Goal: Task Accomplishment & Management: Manage account settings

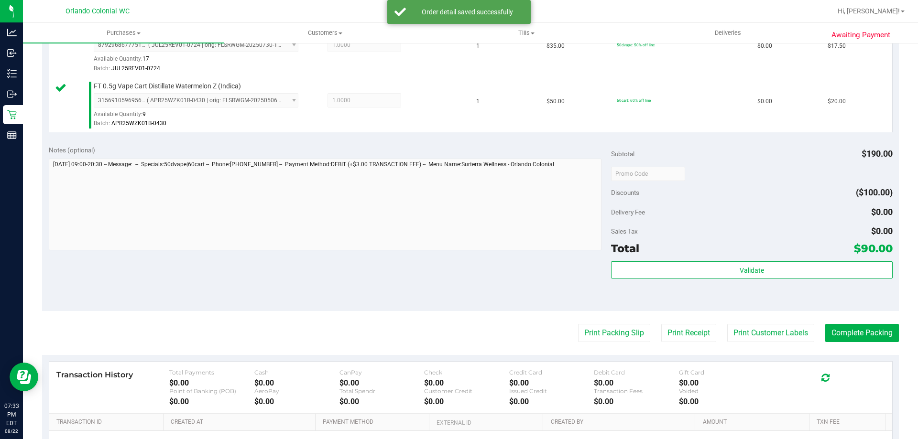
scroll to position [564, 0]
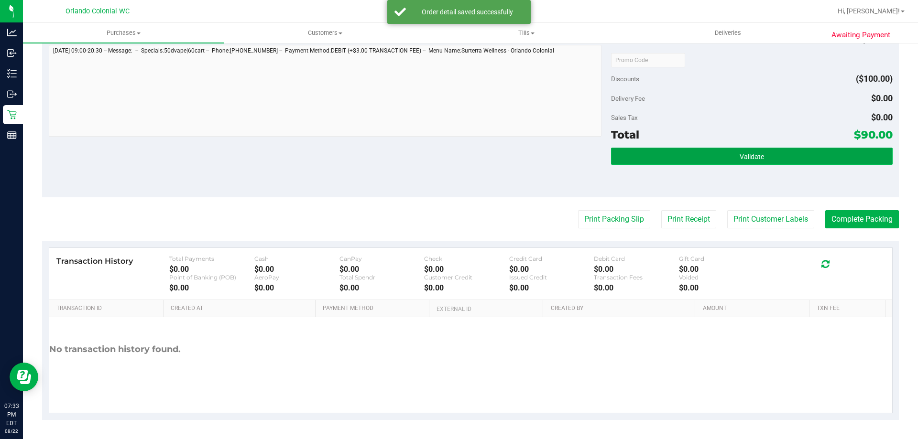
click at [713, 151] on button "Validate" at bounding box center [751, 156] width 281 height 17
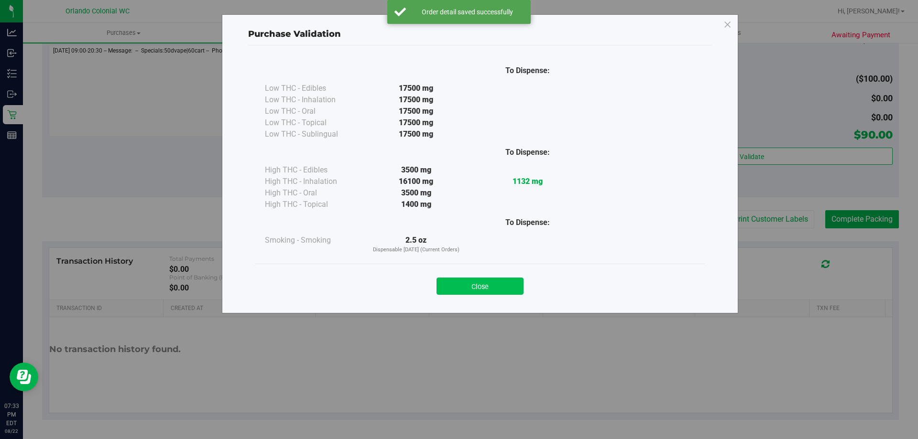
click at [499, 284] on button "Close" at bounding box center [480, 286] width 87 height 17
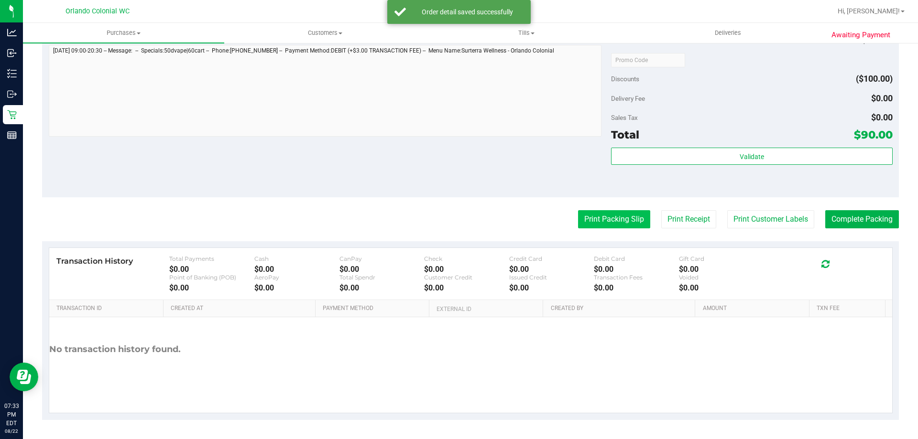
click at [602, 215] on button "Print Packing Slip" at bounding box center [614, 219] width 72 height 18
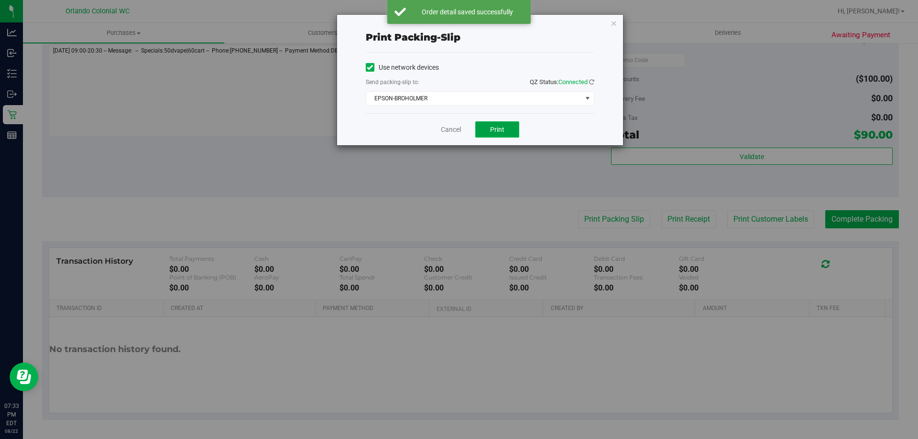
click at [498, 131] on span "Print" at bounding box center [497, 130] width 14 height 8
click at [454, 132] on link "Cancel" at bounding box center [451, 130] width 20 height 10
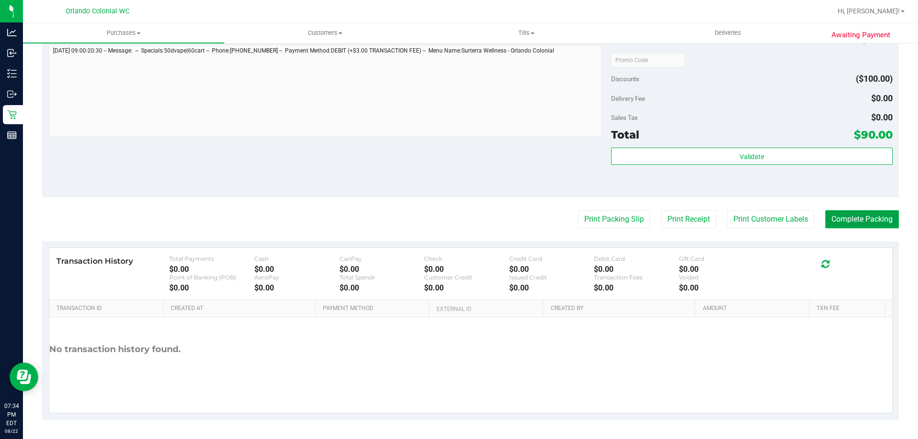
click at [871, 217] on button "Complete Packing" at bounding box center [862, 219] width 74 height 18
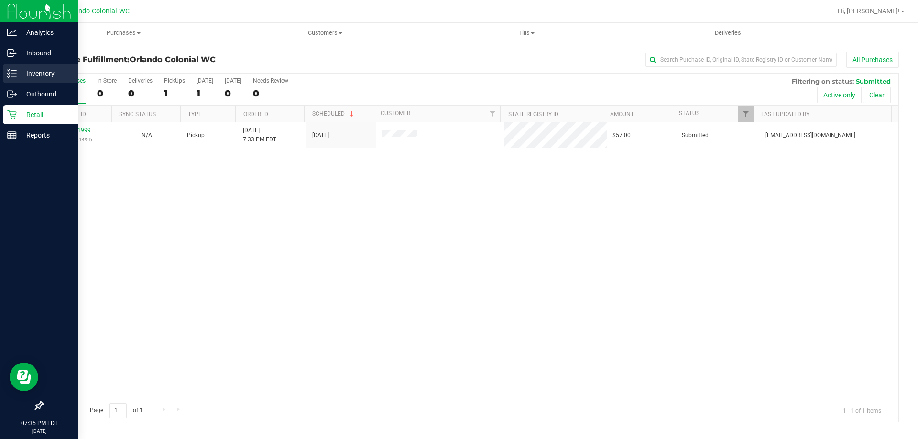
click at [12, 77] on icon at bounding box center [12, 74] width 10 height 10
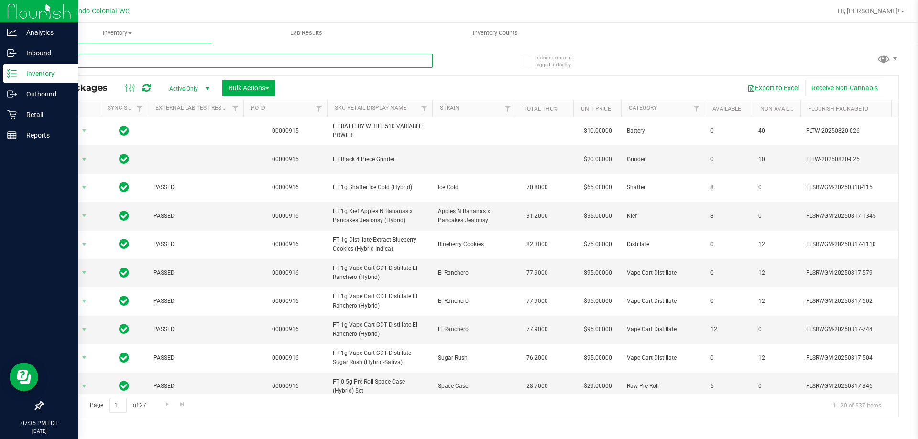
click at [100, 57] on input "text" at bounding box center [237, 61] width 391 height 14
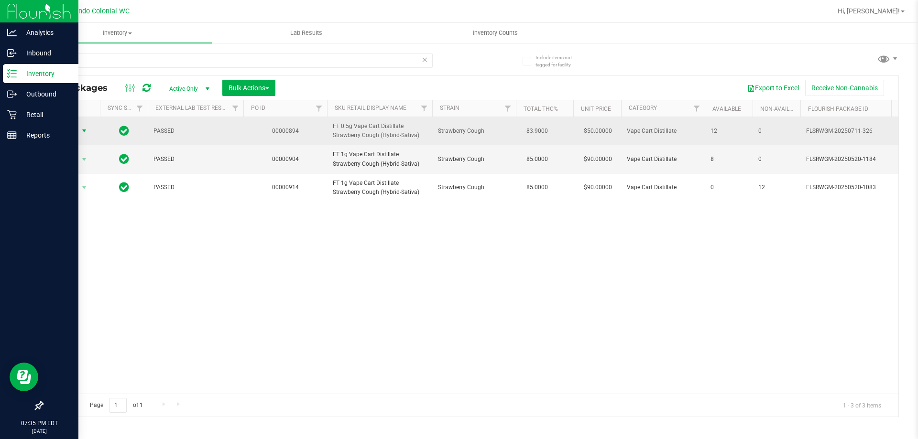
click at [81, 131] on span "select" at bounding box center [84, 131] width 8 height 8
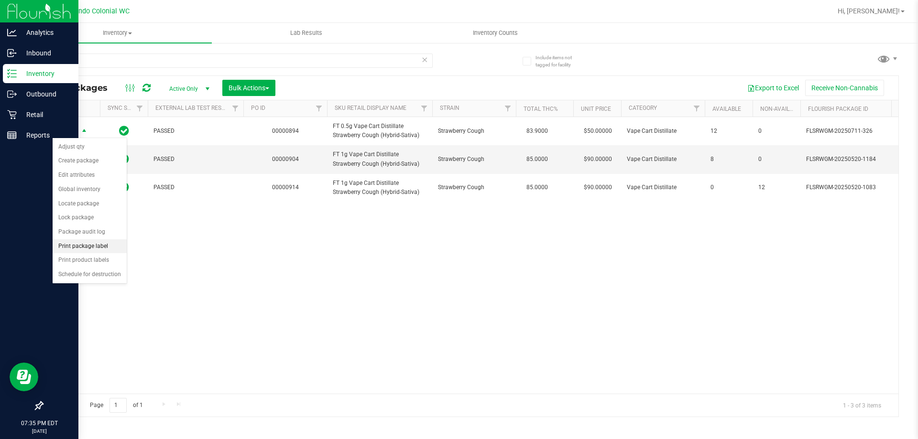
click at [75, 246] on li "Print package label" at bounding box center [90, 247] width 74 height 14
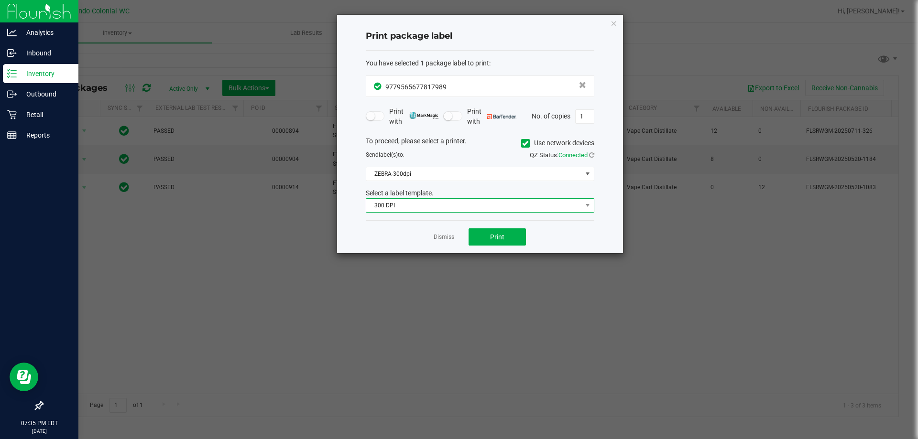
click at [405, 209] on span "300 DPI" at bounding box center [474, 205] width 216 height 13
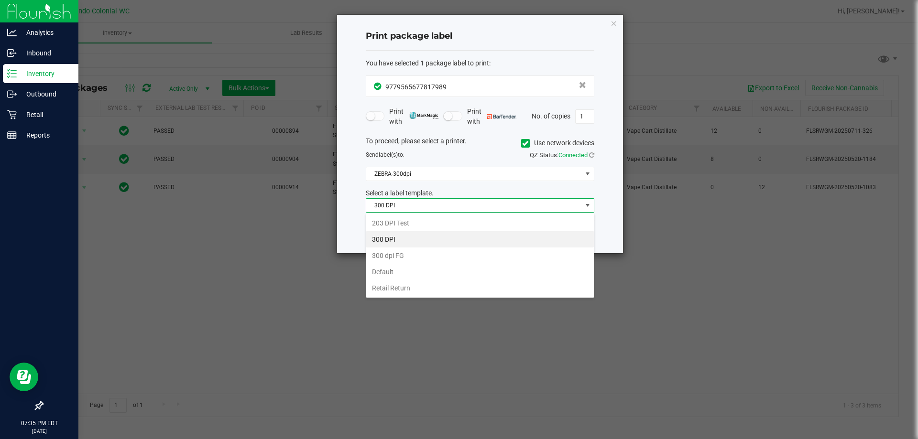
scroll to position [14, 229]
click at [393, 289] on li "Retail Return" at bounding box center [480, 288] width 228 height 16
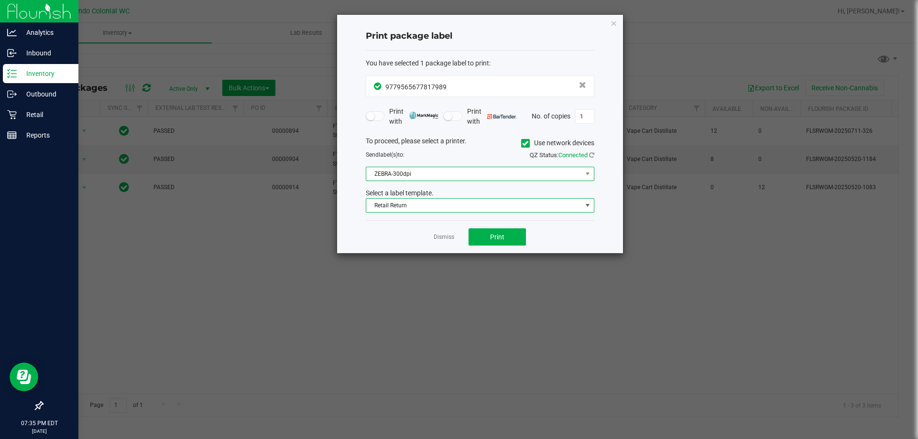
click at [392, 169] on span "ZEBRA-300dpi" at bounding box center [474, 173] width 216 height 13
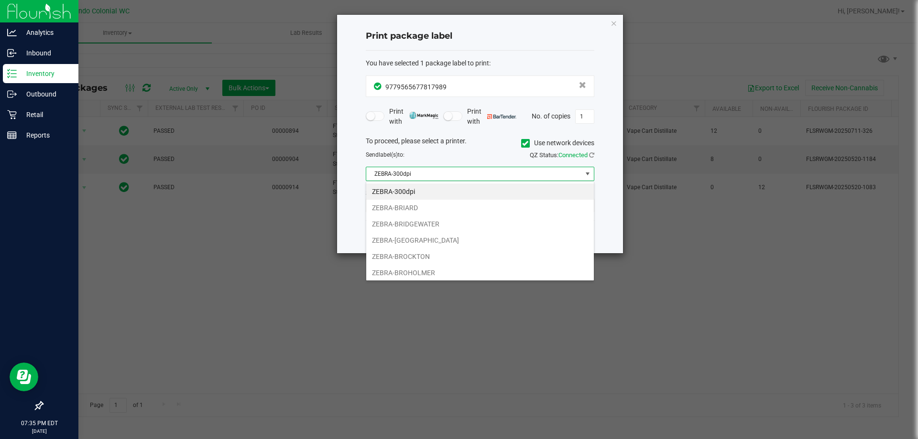
scroll to position [18, 0]
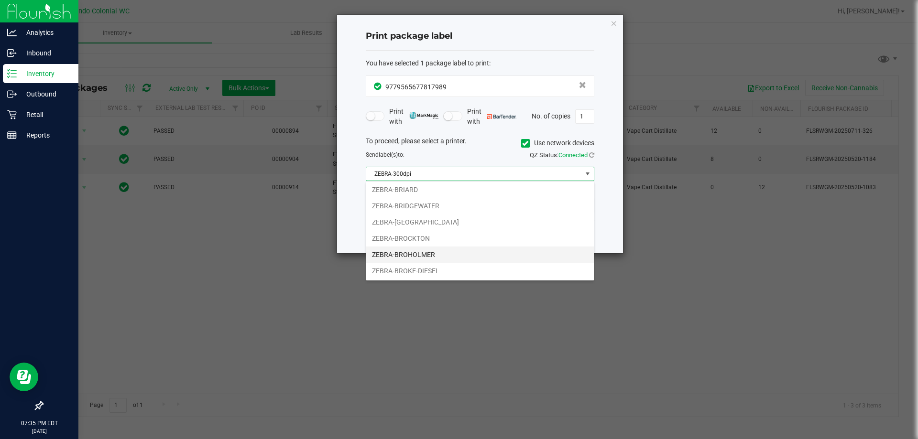
click at [416, 254] on li "ZEBRA-BROHOLMER" at bounding box center [480, 255] width 228 height 16
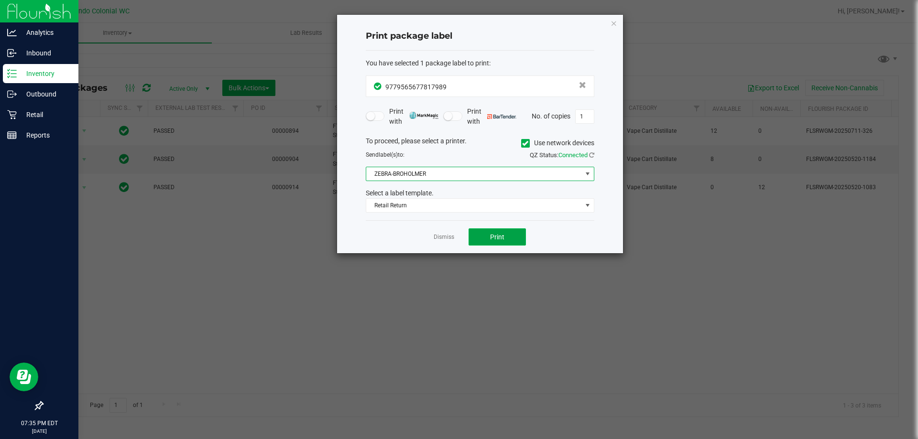
click at [492, 233] on span "Print" at bounding box center [497, 237] width 14 height 8
click at [436, 241] on link "Dismiss" at bounding box center [444, 237] width 21 height 8
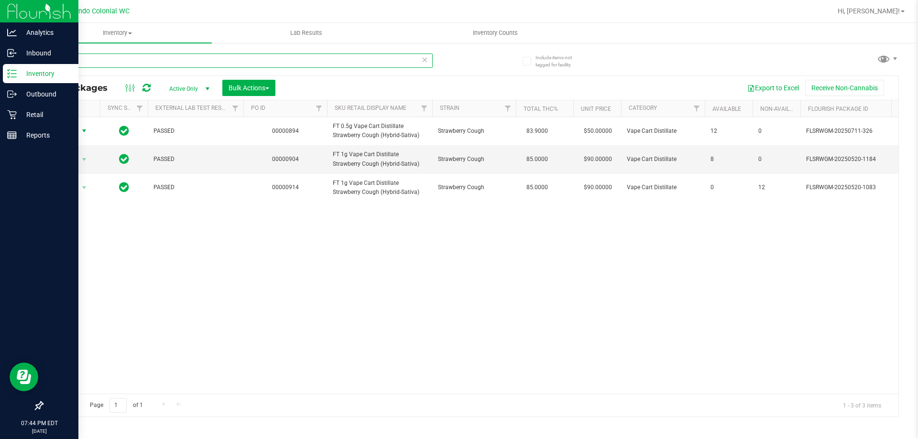
click at [137, 57] on input "sbc" at bounding box center [237, 61] width 391 height 14
click at [138, 58] on input "sbc" at bounding box center [237, 61] width 391 height 14
paste input "FT 1g Vape Cart CDT Distillate Bosscotti (Indica)"
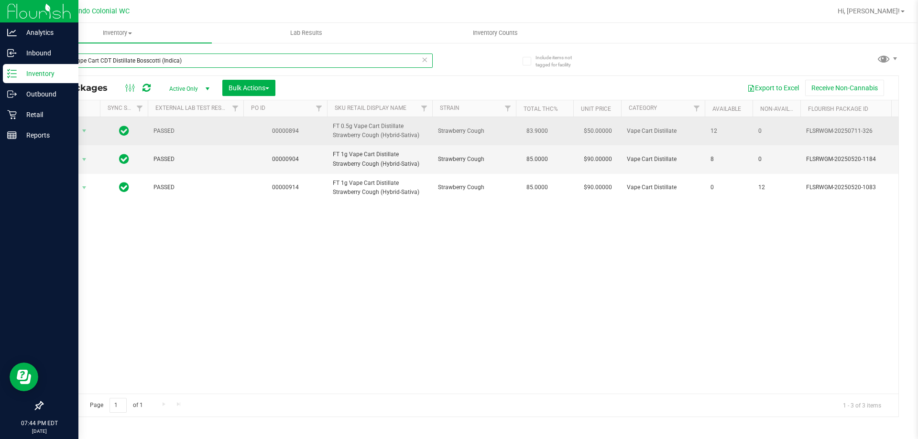
type input "FT 1g Vape Cart CDT Distillate Bosscotti (Indica)"
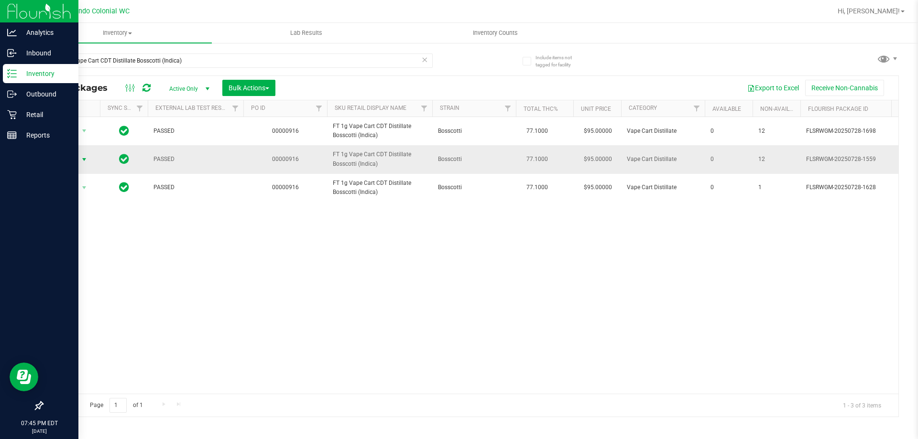
click at [66, 159] on span "Action" at bounding box center [65, 159] width 26 height 13
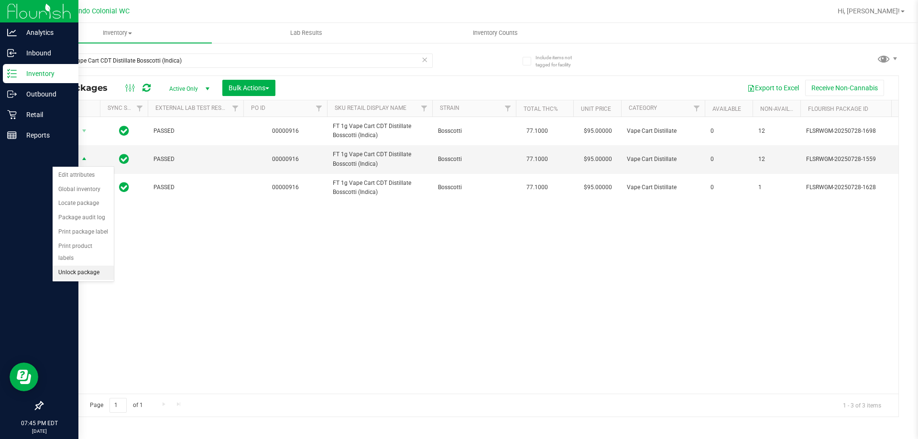
click at [77, 266] on li "Unlock package" at bounding box center [83, 273] width 61 height 14
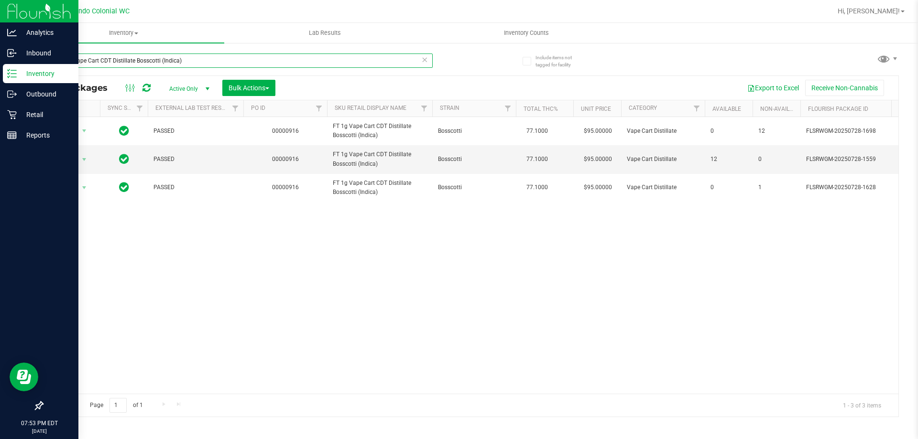
click at [281, 61] on input "FT 1g Vape Cart CDT Distillate Bosscotti (Indica)" at bounding box center [237, 61] width 391 height 14
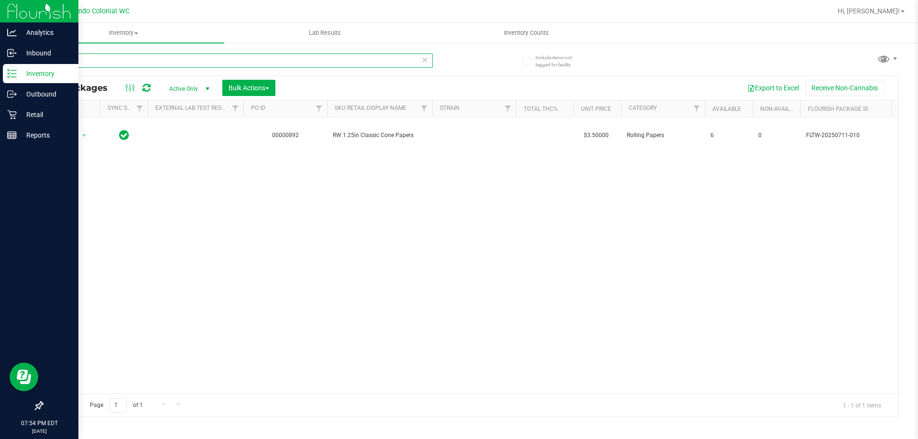
type input "c"
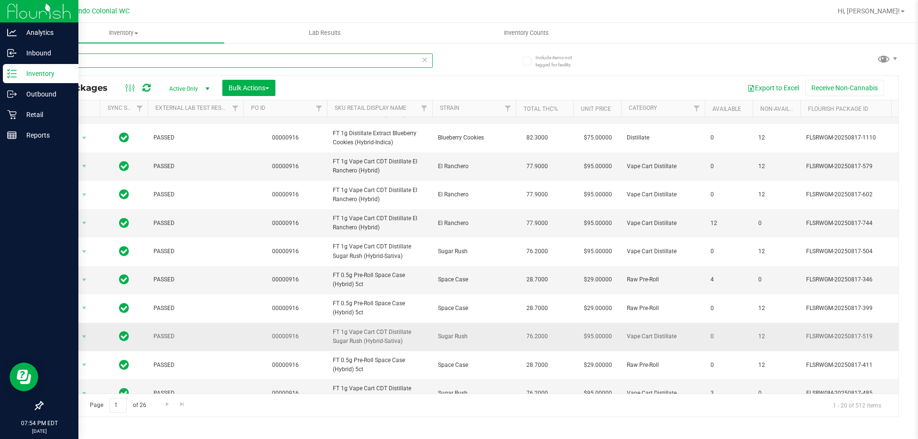
scroll to position [327, 0]
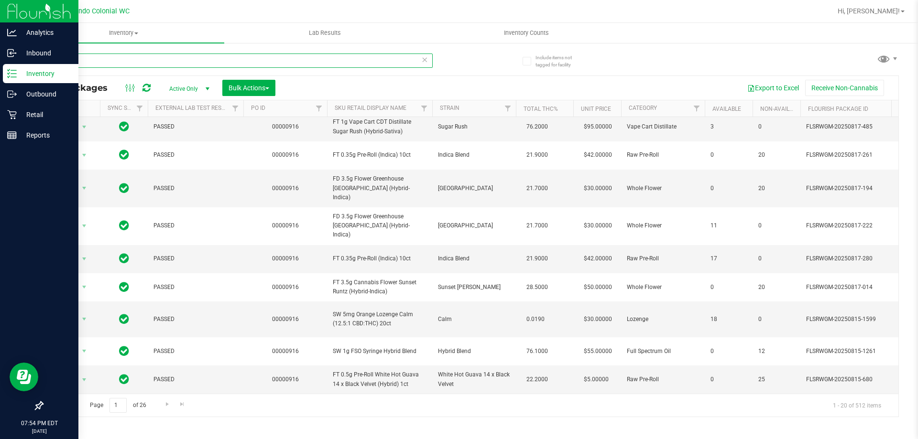
click at [147, 63] on input "rw" at bounding box center [237, 61] width 391 height 14
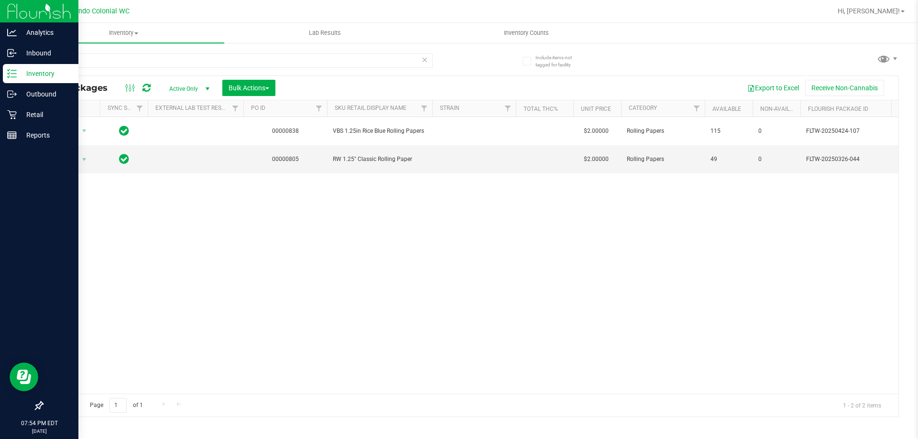
click at [104, 76] on div "All Packages Active Only Active Only Lab Samples Locked All External Internal B…" at bounding box center [471, 88] width 856 height 24
click at [90, 60] on input "rolling" at bounding box center [237, 61] width 391 height 14
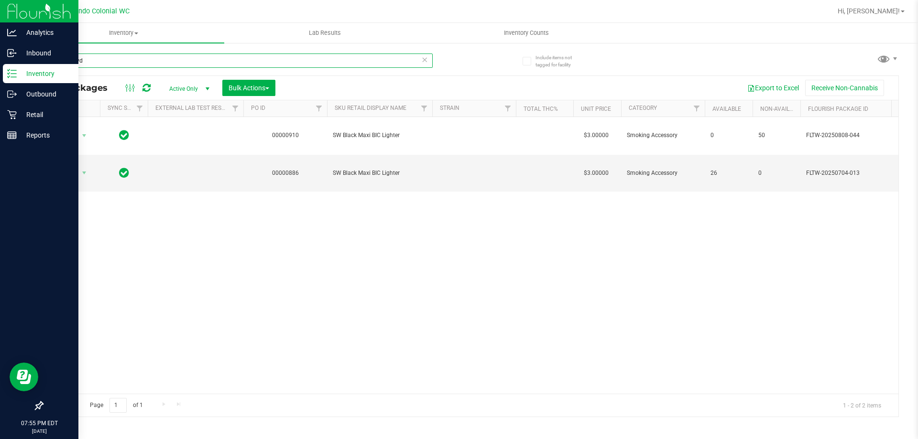
type input "lighteravd"
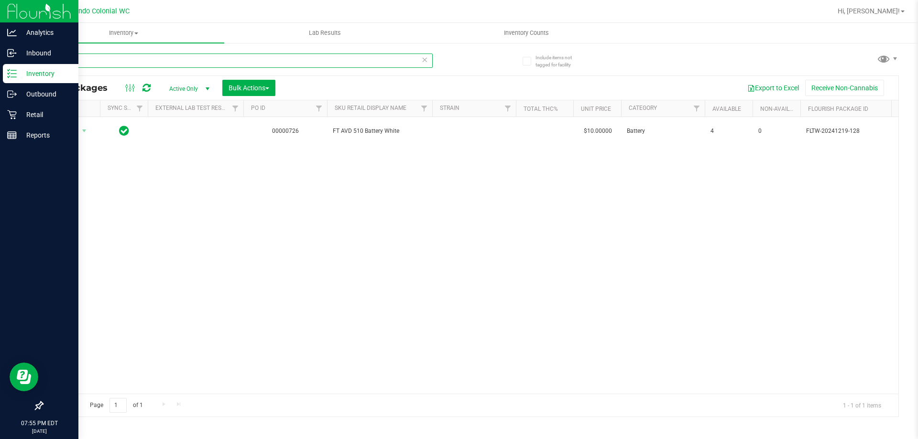
type input "a"
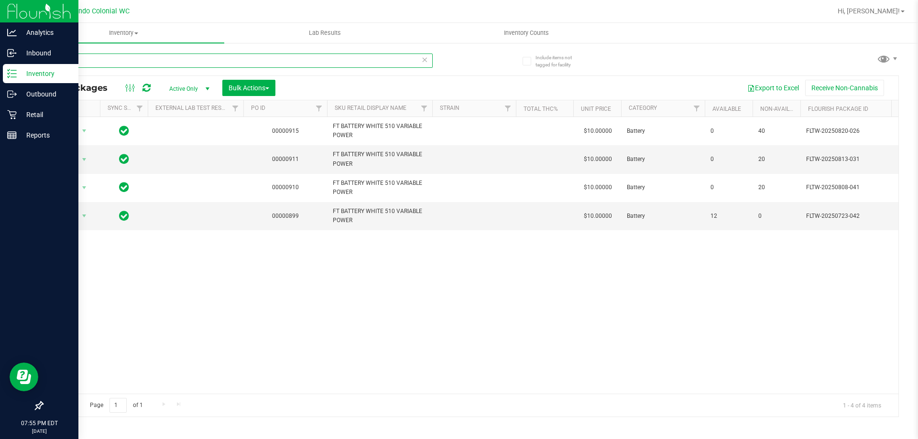
type input "var"
click at [530, 34] on span "Inventory Counts" at bounding box center [526, 33] width 71 height 9
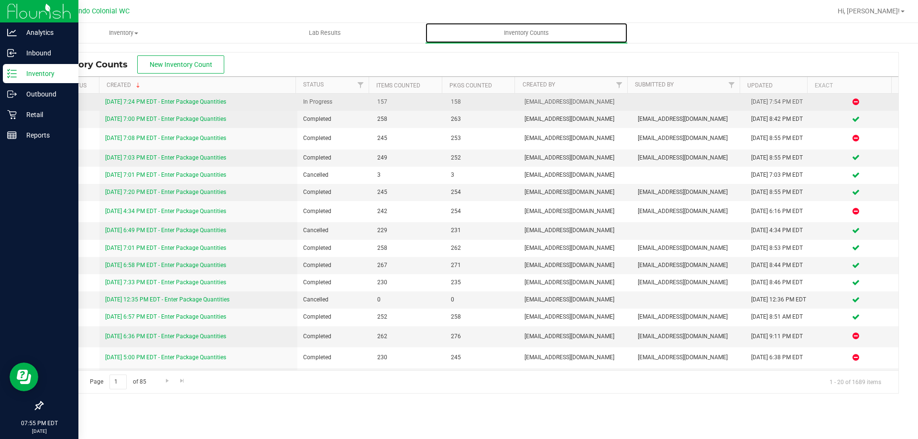
click at [211, 100] on link "[DATE] 7:24 PM EDT - Enter Package Quantities" at bounding box center [165, 101] width 121 height 7
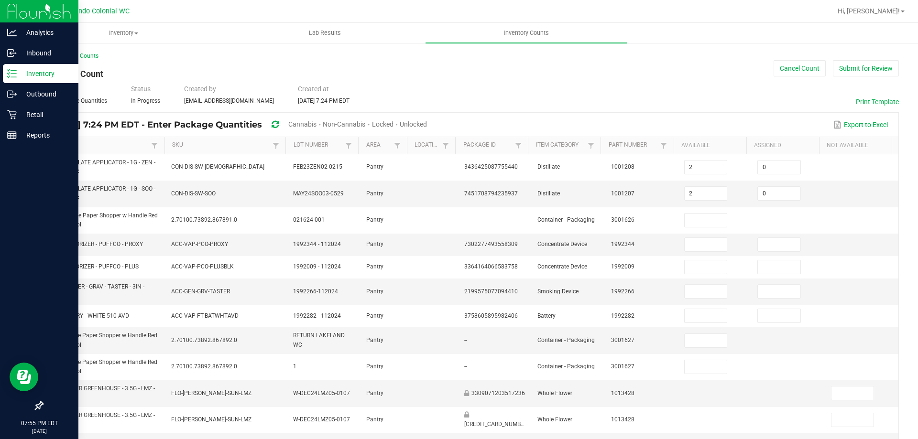
click at [317, 125] on span "Cannabis" at bounding box center [302, 124] width 28 height 8
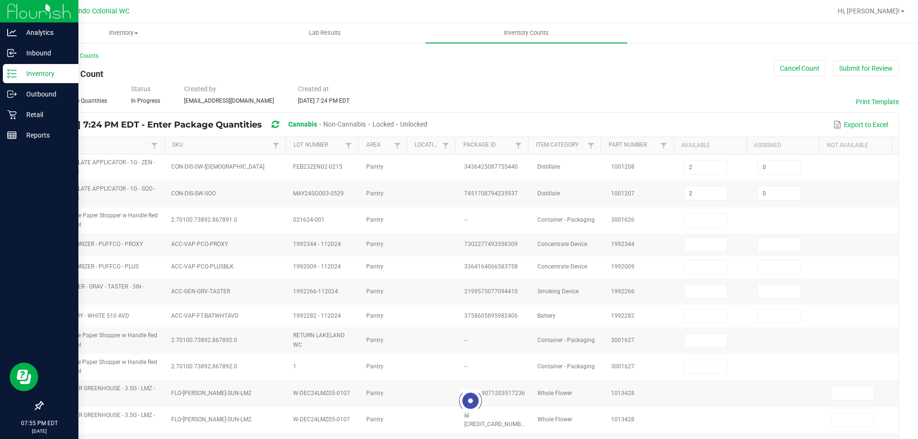
click at [427, 123] on span "Unlocked" at bounding box center [413, 124] width 27 height 8
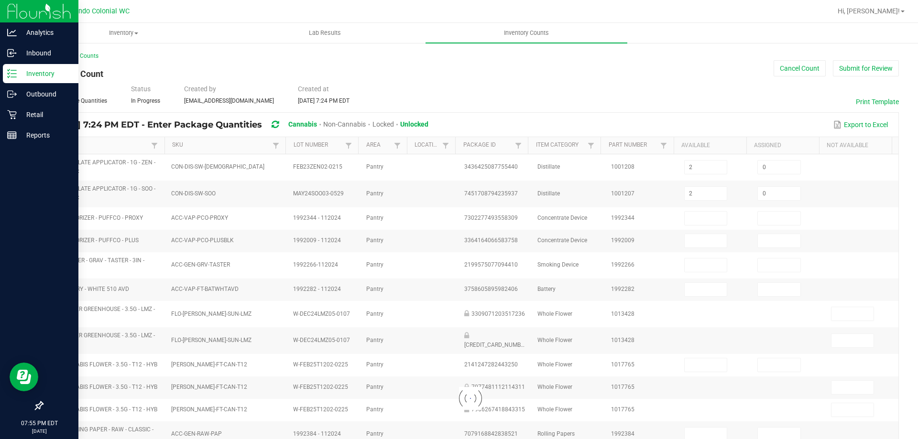
type input "7"
type input "0"
type input "2"
type input "0"
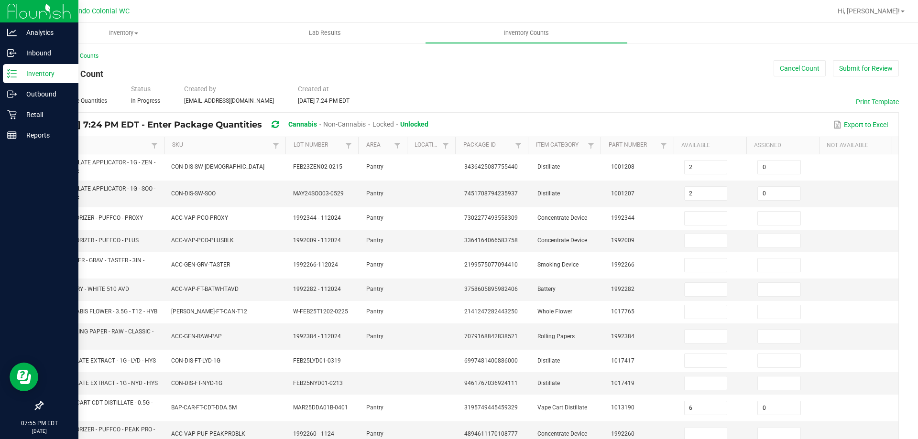
click at [207, 149] on link "SKU" at bounding box center [221, 146] width 98 height 8
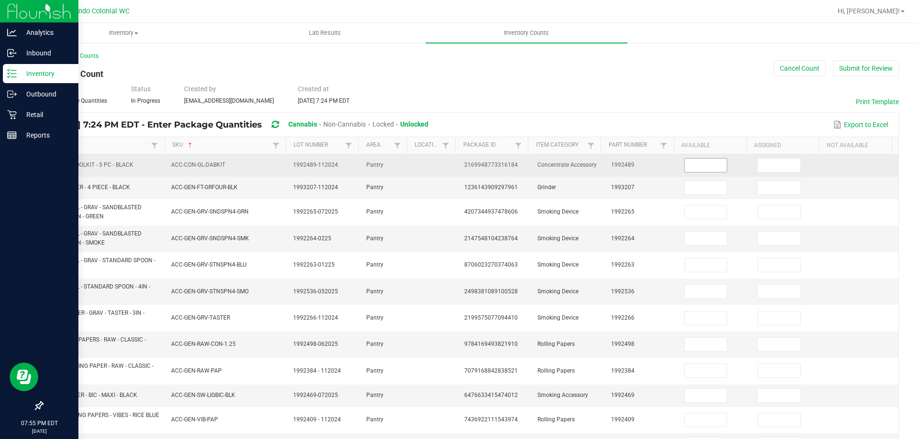
click at [696, 166] on input at bounding box center [706, 165] width 43 height 13
type input "5"
type input "0"
type input "2"
type input "0"
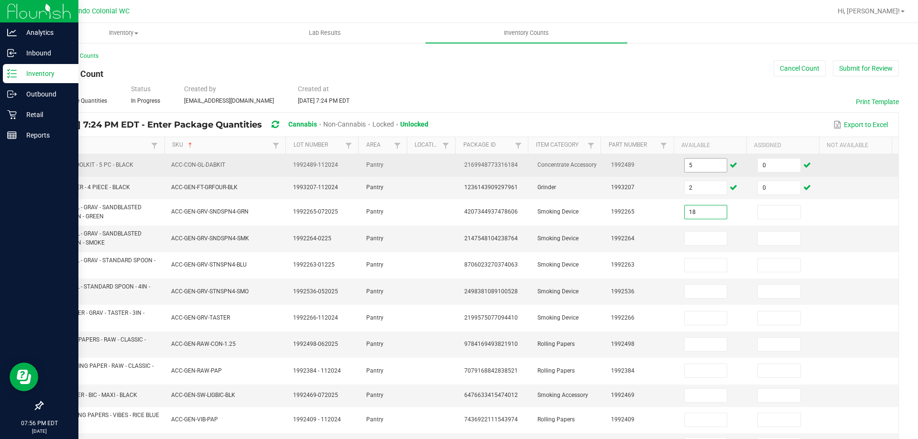
type input "18"
type input "0"
type input "58"
type input "0"
type input "1"
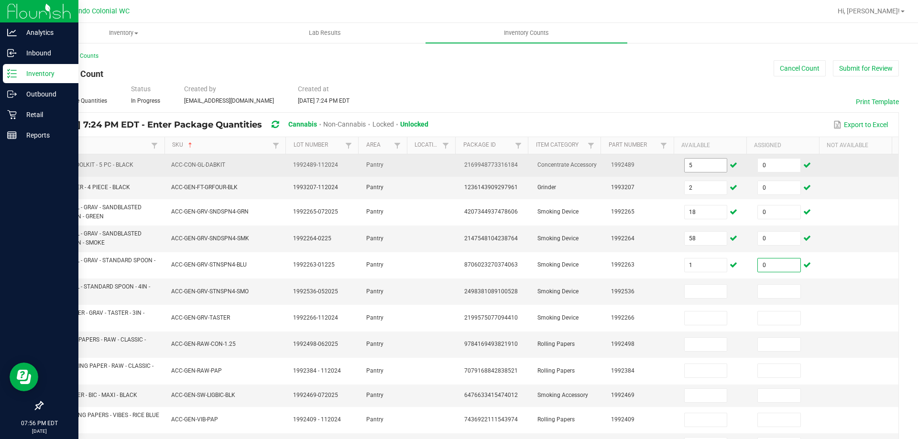
type input "0"
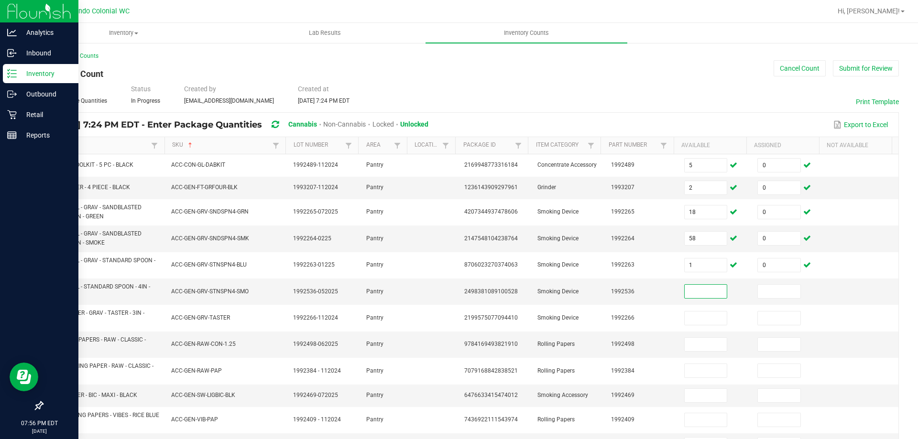
click at [11, 75] on icon at bounding box center [12, 74] width 10 height 10
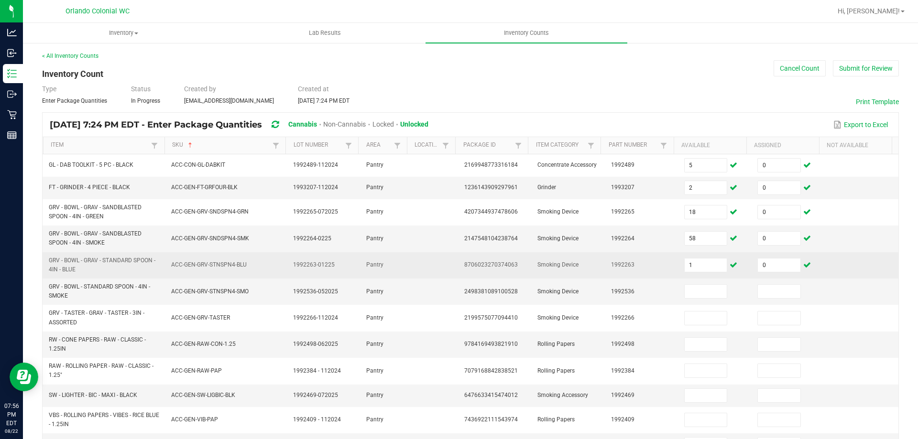
click at [118, 260] on span "GRV - BOWL - GRAV - STANDARD SPOON - 4IN - BLUE" at bounding box center [102, 265] width 107 height 16
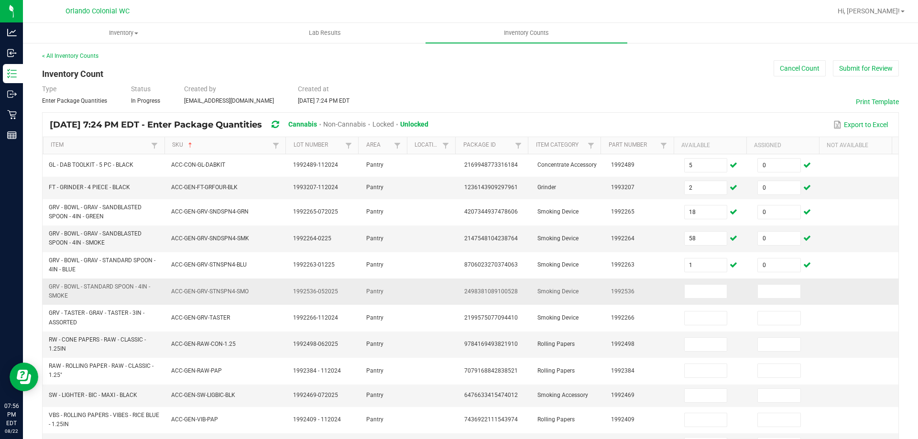
click at [106, 291] on span "GRV - BOWL - STANDARD SPOON - 4IN - SMOKE" at bounding box center [104, 292] width 111 height 18
click at [106, 285] on span "GRV - BOWL - STANDARD SPOON - 4IN - SMOKE" at bounding box center [99, 292] width 101 height 16
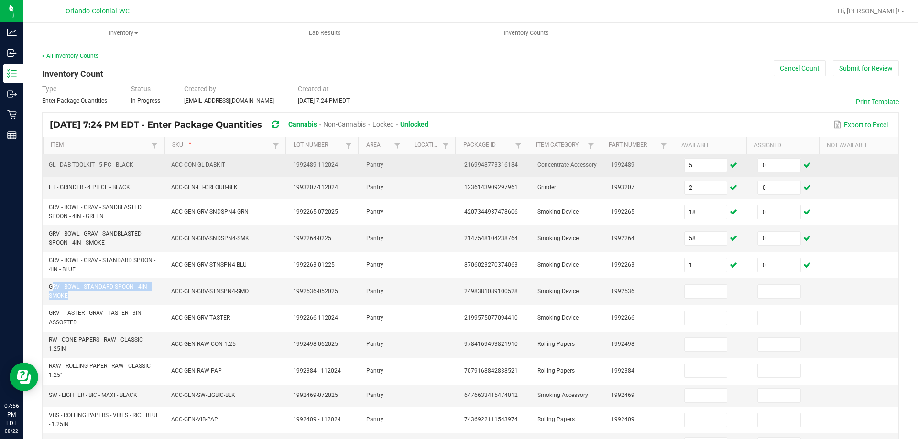
copy span "GRV - BOWL - STANDARD SPOON - 4IN - SMOKE"
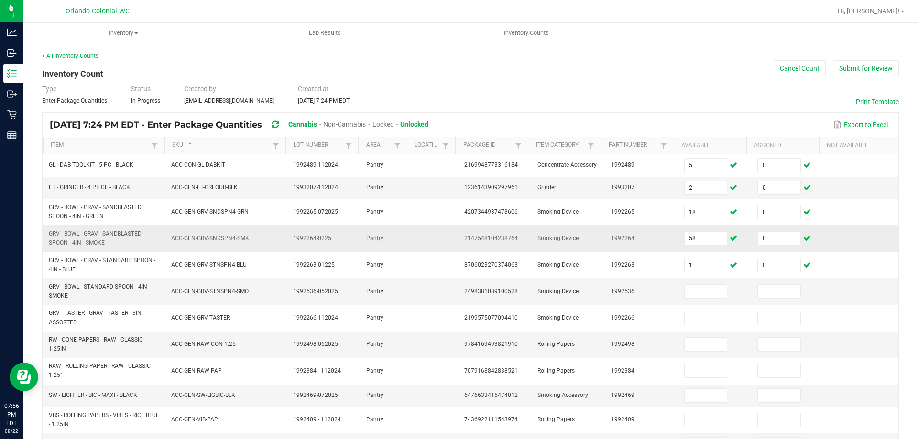
click at [123, 231] on span "GRV - BOWL - GRAV - SANDBLASTED SPOON - 4IN - SMOKE" at bounding box center [95, 238] width 93 height 16
copy span "GRV - BOWL - GRAV - SANDBLASTED SPOON - 4IN - SMOKE"
click at [690, 293] on input at bounding box center [706, 291] width 43 height 13
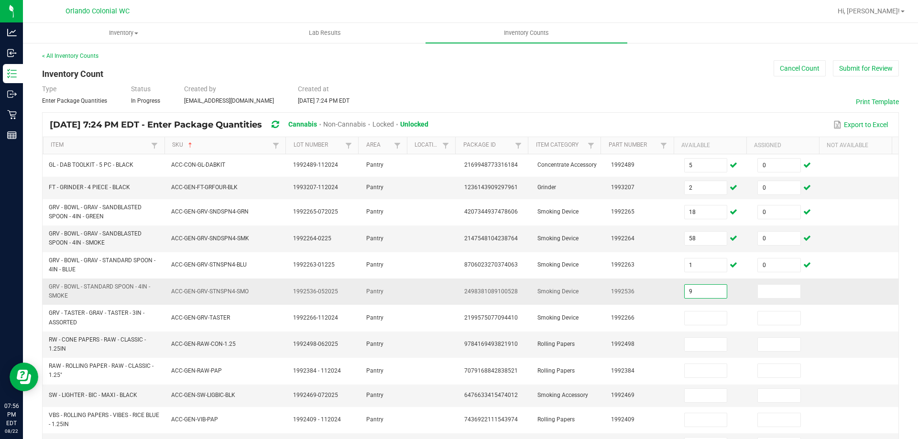
type input "9"
type input "0"
type input "49"
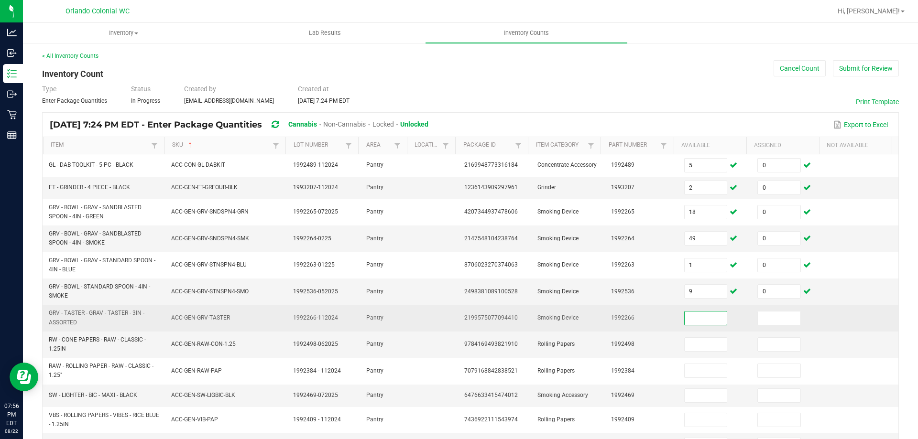
click at [687, 316] on input at bounding box center [706, 318] width 43 height 13
type input "9"
type input "0"
click at [685, 316] on input "9" at bounding box center [706, 318] width 43 height 13
type input "2"
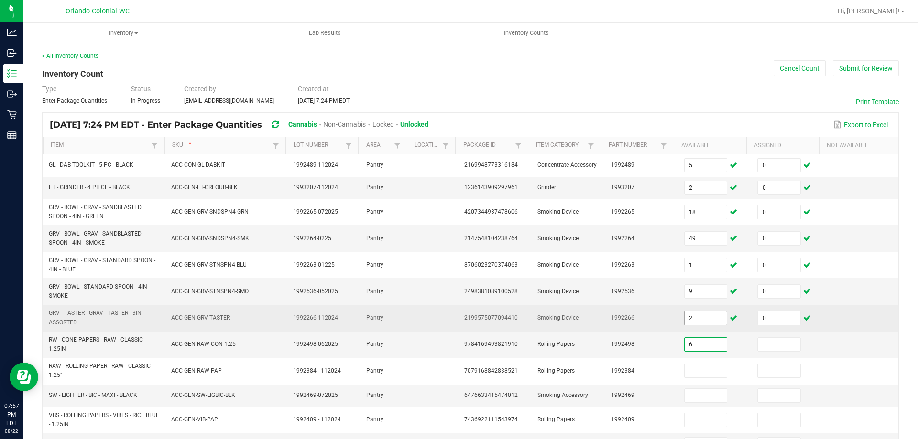
type input "6"
type input "0"
type input "49"
type input "0"
type input "26"
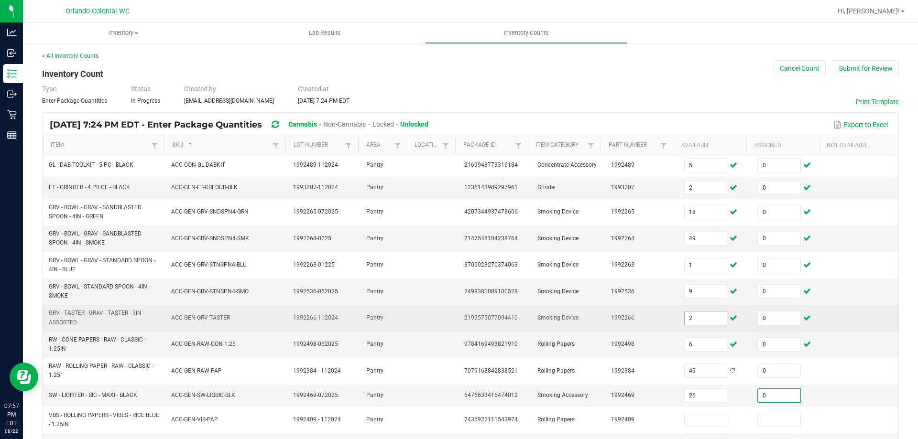
type input "0"
type input "115"
type input "0"
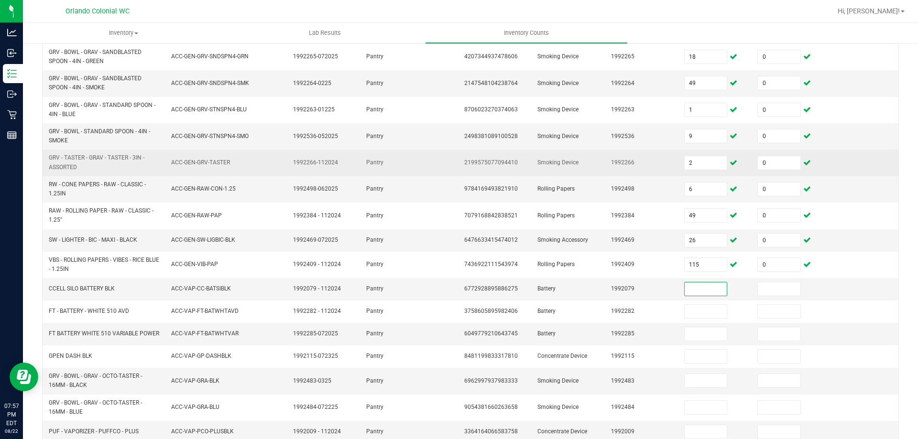
scroll to position [203, 0]
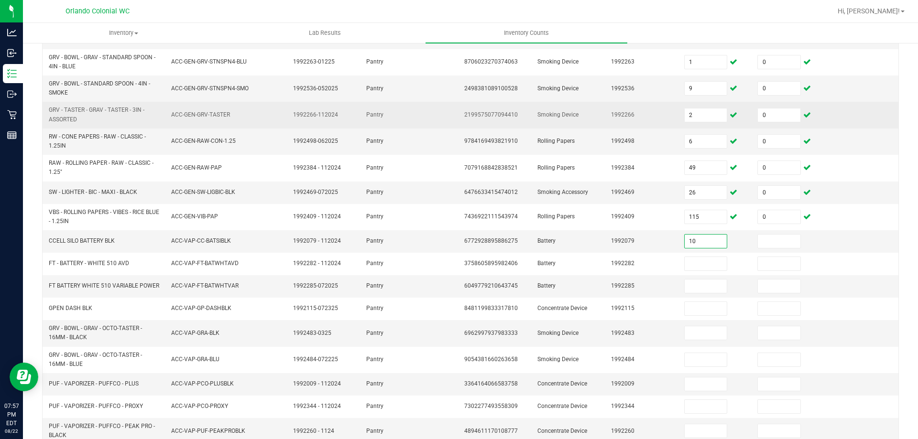
type input "10"
type input "0"
type input "4"
type input "0"
type input "12"
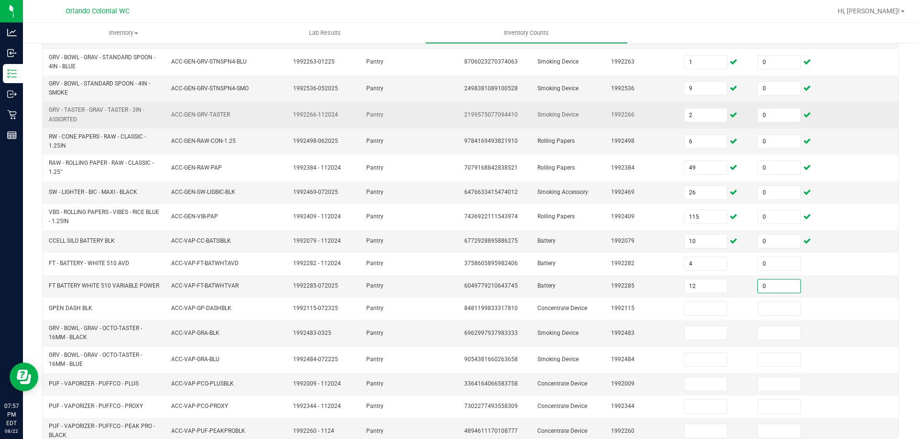
type input "0"
type input "4"
type input "0"
type input "6"
type input "0"
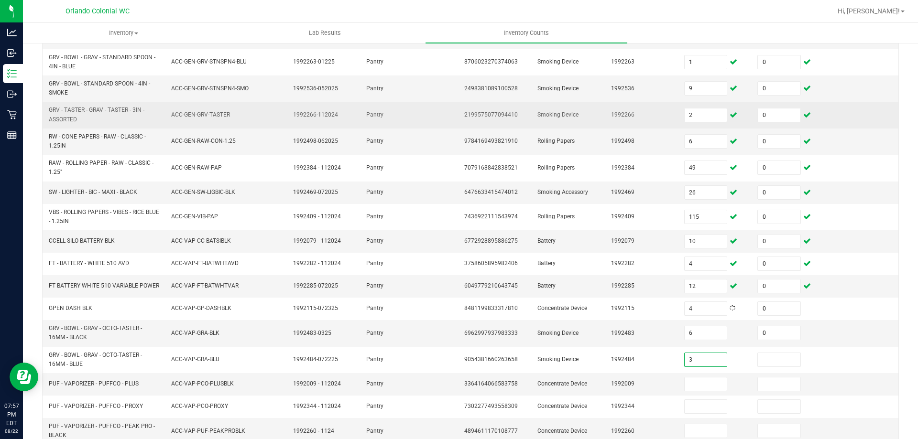
type input "3"
type input "0"
type input "2"
type input "0"
type input "5"
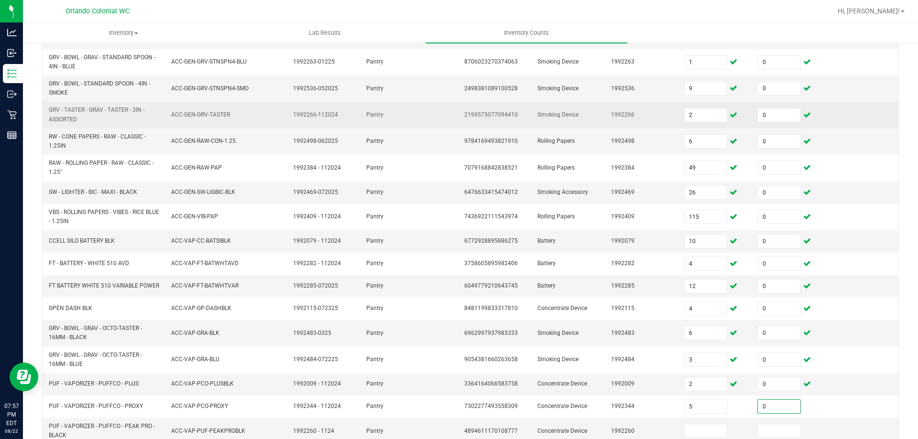
type input "0"
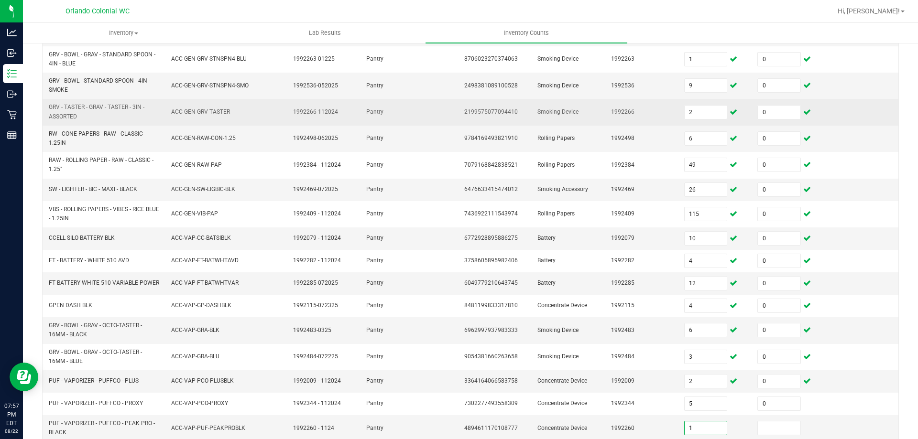
type input "1"
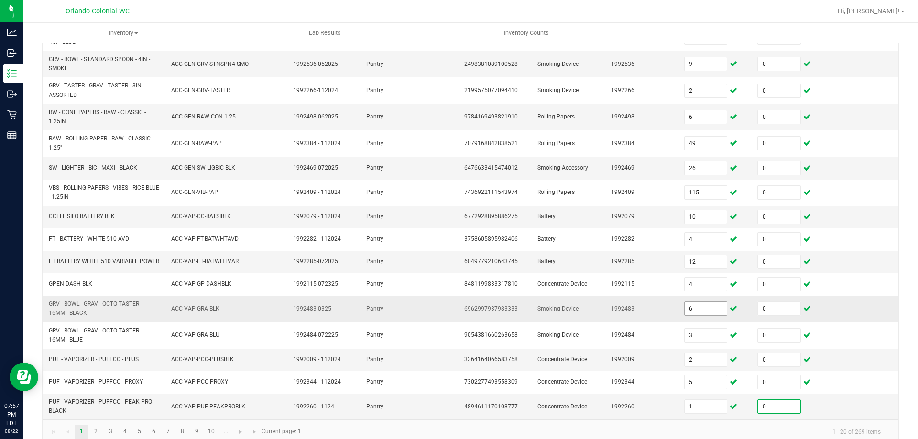
scroll to position [247, 0]
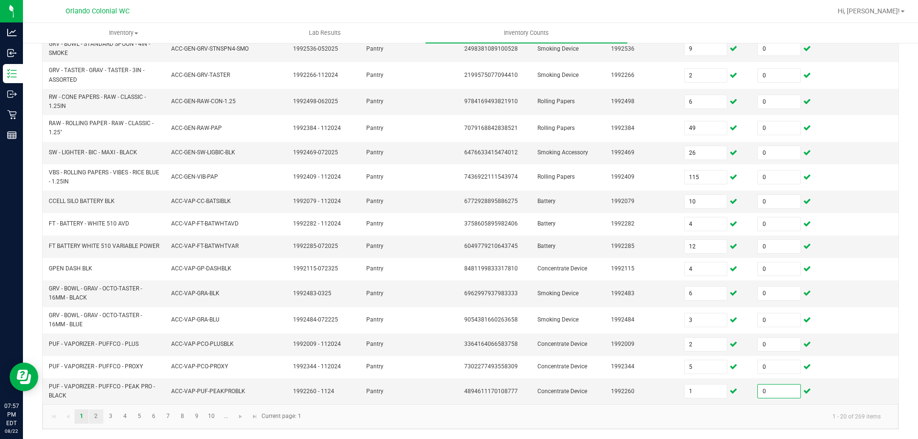
type input "0"
click at [96, 417] on link "2" at bounding box center [96, 417] width 14 height 14
type input "8"
type input "6"
type input "10"
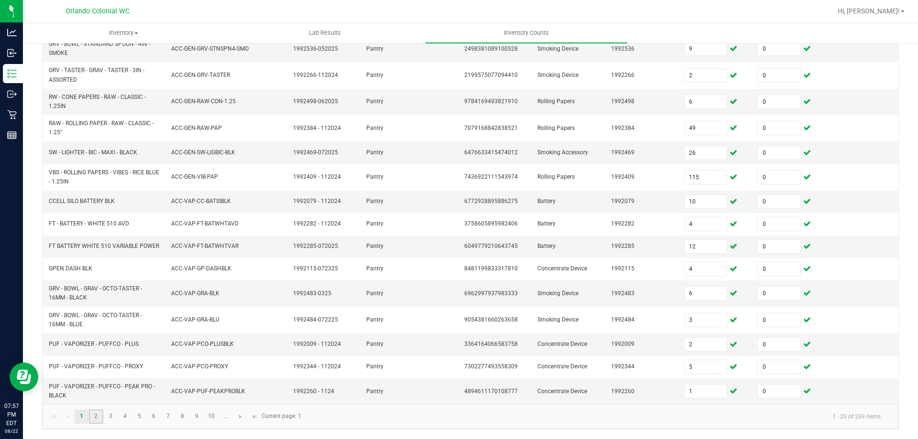
type input "7"
type input "4"
type input "8"
type input "11"
type input "5"
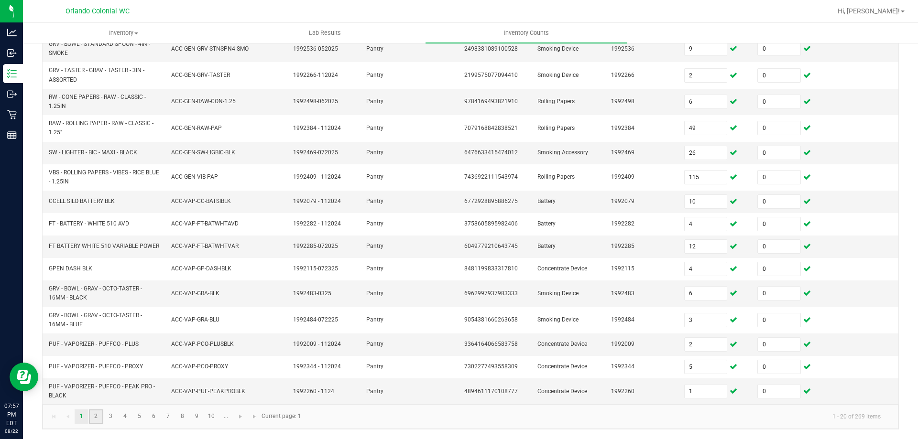
type input "8"
type input "5"
type input "9"
type input "5"
type input "4"
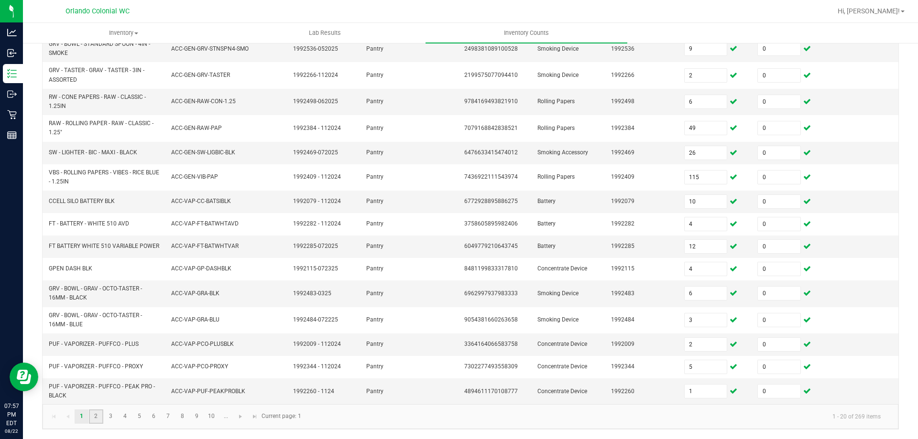
type input "1"
type input "4"
type input "2"
type input "10"
type input "6"
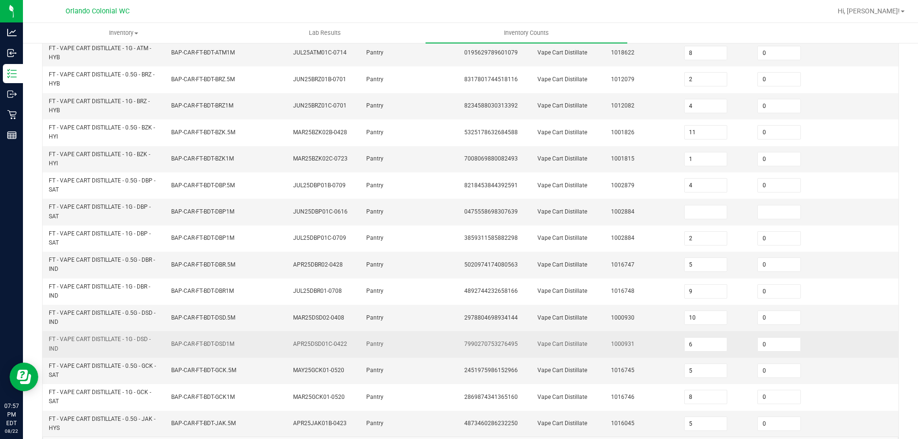
scroll to position [0, 0]
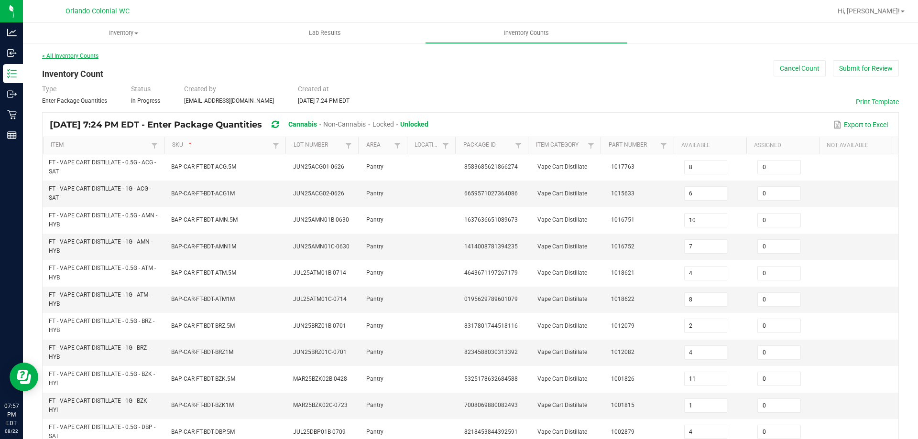
click at [63, 53] on link "< All Inventory Counts" at bounding box center [70, 56] width 56 height 7
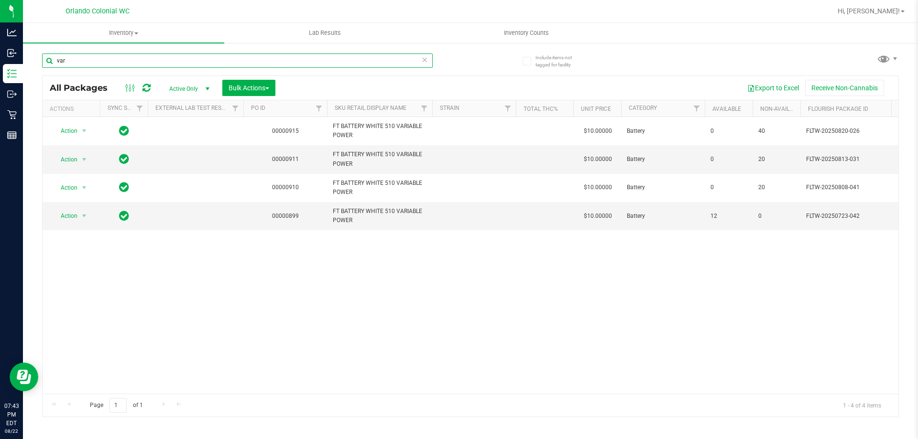
type input "var"
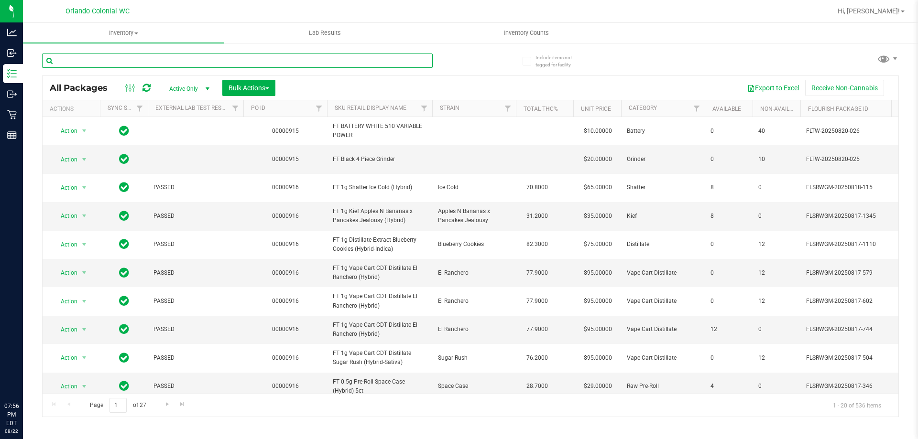
click at [221, 57] on input "text" at bounding box center [237, 61] width 391 height 14
paste input "GRV - BOWL - STANDARD SPOON - 4IN - SMOKE"
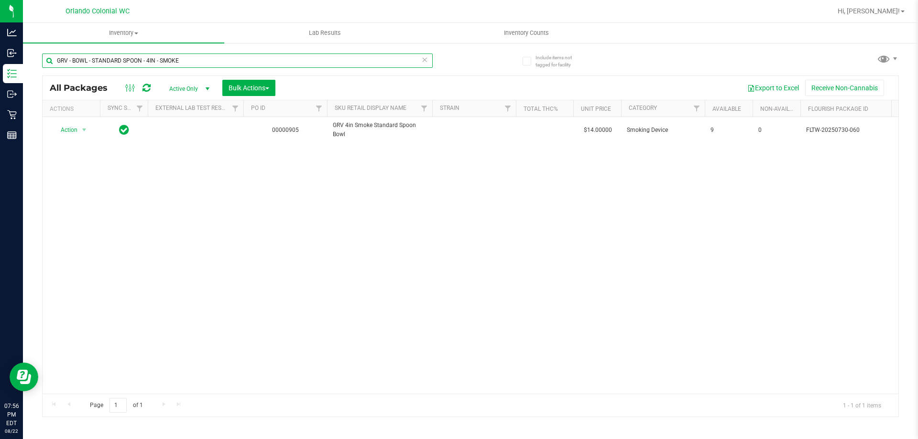
click at [207, 61] on input "GRV - BOWL - STANDARD SPOON - 4IN - SMOKE" at bounding box center [237, 61] width 391 height 14
paste input "GRAV - SANDBLASTE"
type input "GRV - BOWL - GRAV - SANDBLASTED SPOON - 4IN - SMOKE"
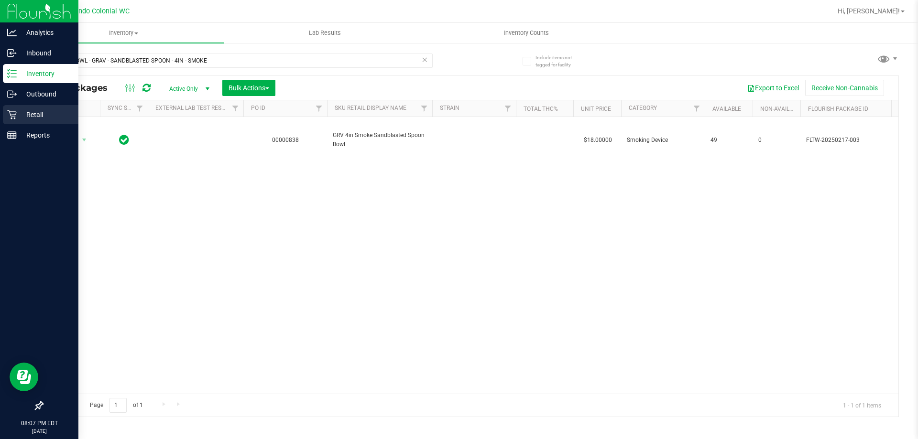
click at [17, 111] on p "Retail" at bounding box center [45, 114] width 57 height 11
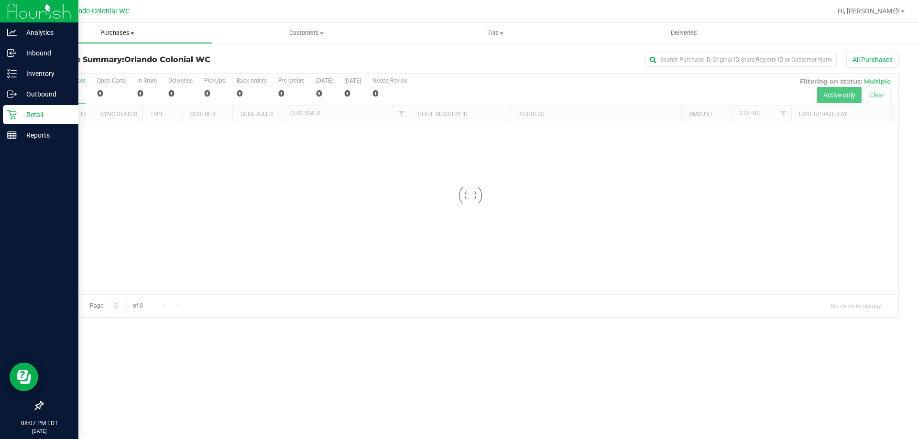
click at [122, 32] on span "Purchases" at bounding box center [117, 33] width 189 height 9
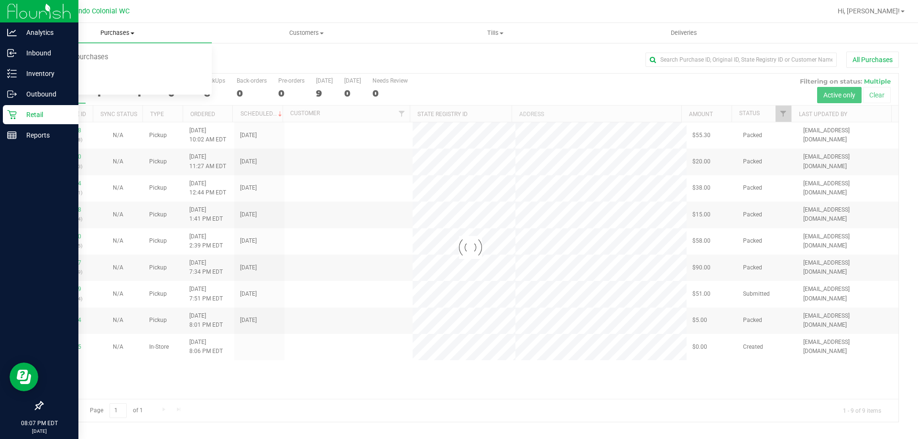
click at [78, 69] on span "Fulfillment" at bounding box center [52, 69] width 59 height 8
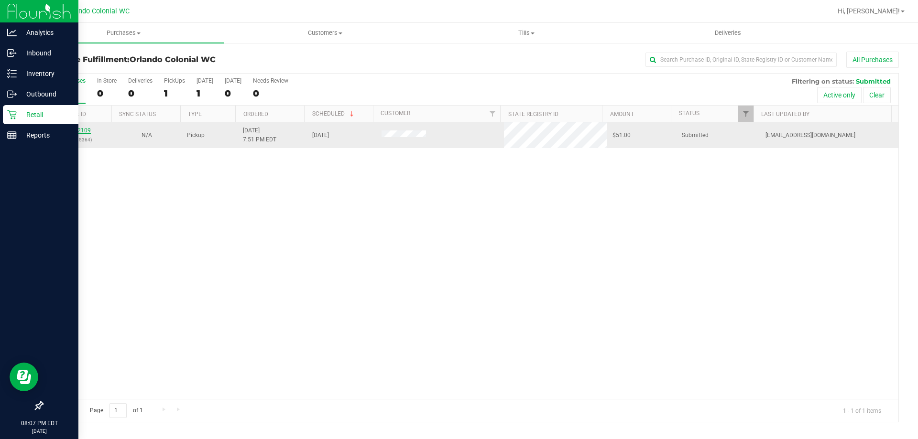
click at [77, 131] on link "11832109" at bounding box center [77, 130] width 27 height 7
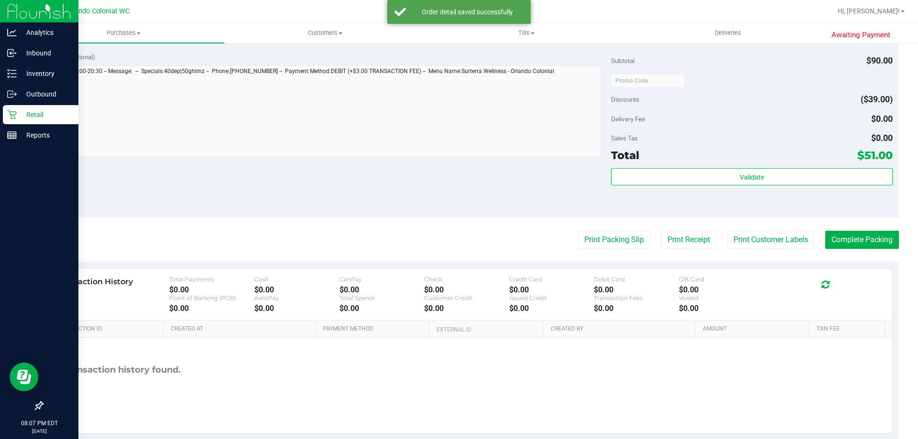
scroll to position [453, 0]
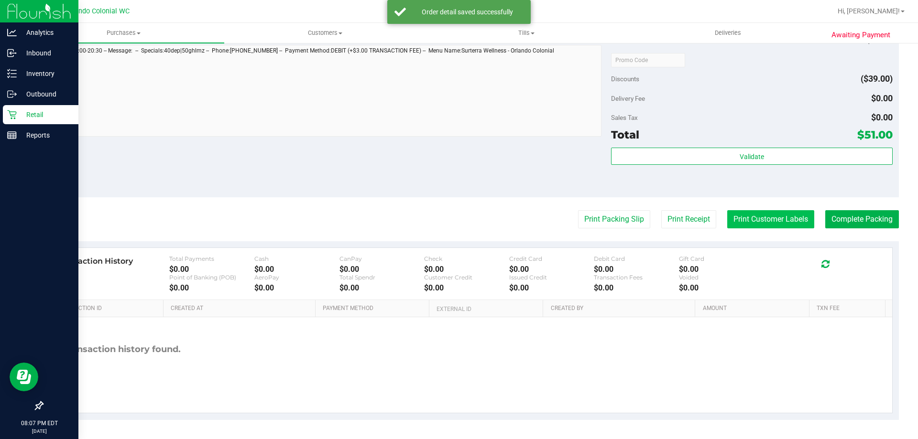
click at [770, 220] on button "Print Customer Labels" at bounding box center [770, 219] width 87 height 18
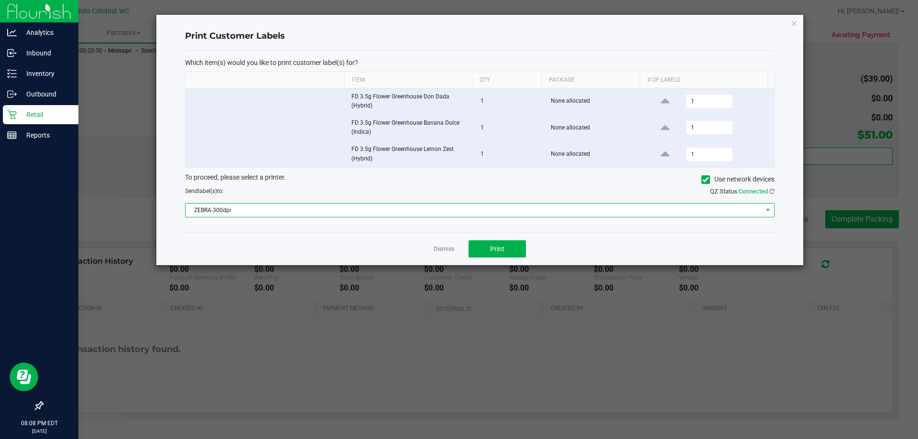
click at [422, 208] on span "ZEBRA-300dpi" at bounding box center [474, 210] width 577 height 13
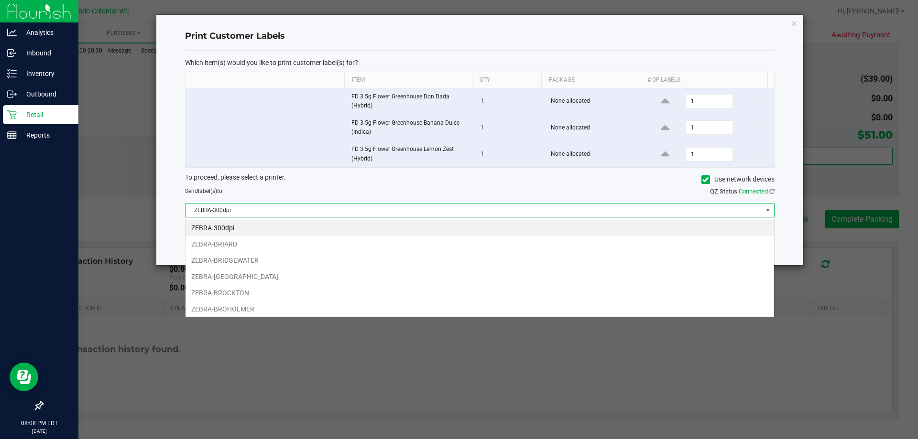
scroll to position [14, 589]
click at [268, 308] on li "ZEBRA-BROHOLMER" at bounding box center [480, 309] width 589 height 16
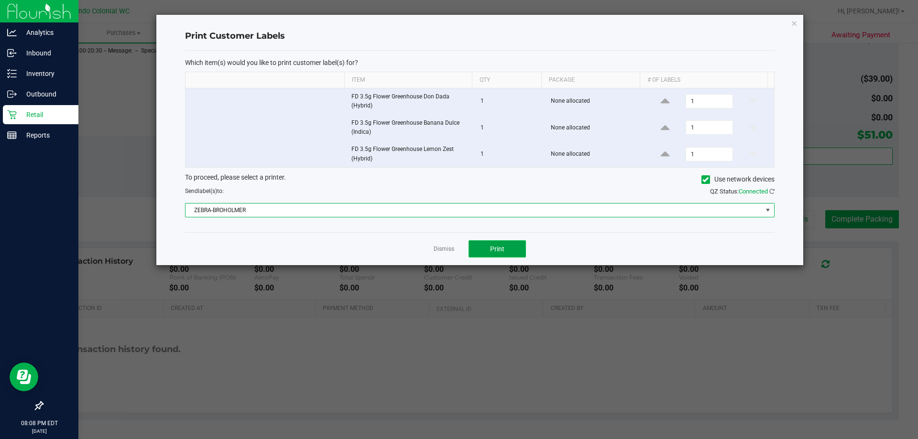
click at [517, 249] on button "Print" at bounding box center [497, 249] width 57 height 17
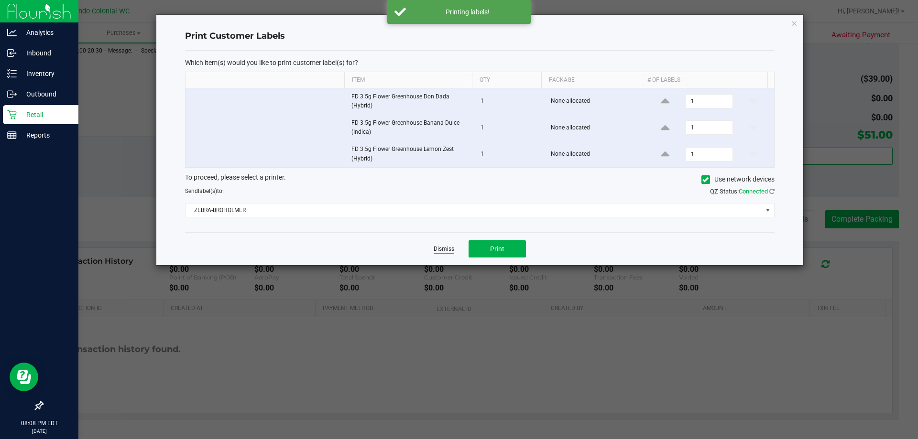
click at [446, 251] on link "Dismiss" at bounding box center [444, 249] width 21 height 8
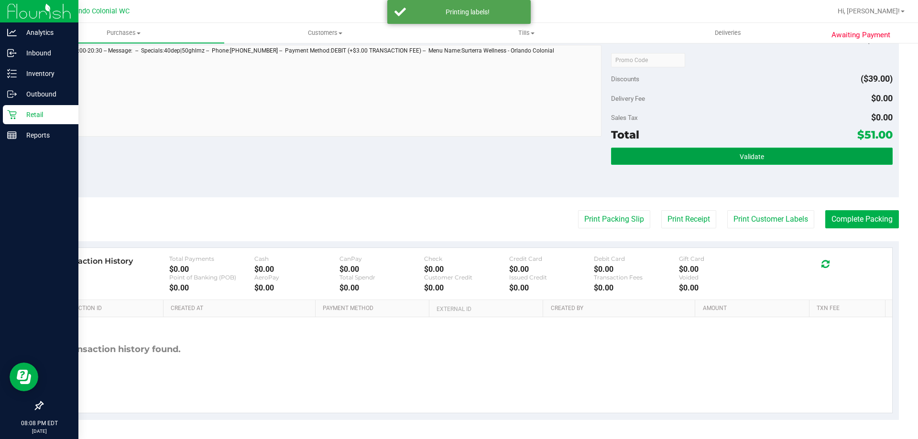
click at [668, 155] on button "Validate" at bounding box center [751, 156] width 281 height 17
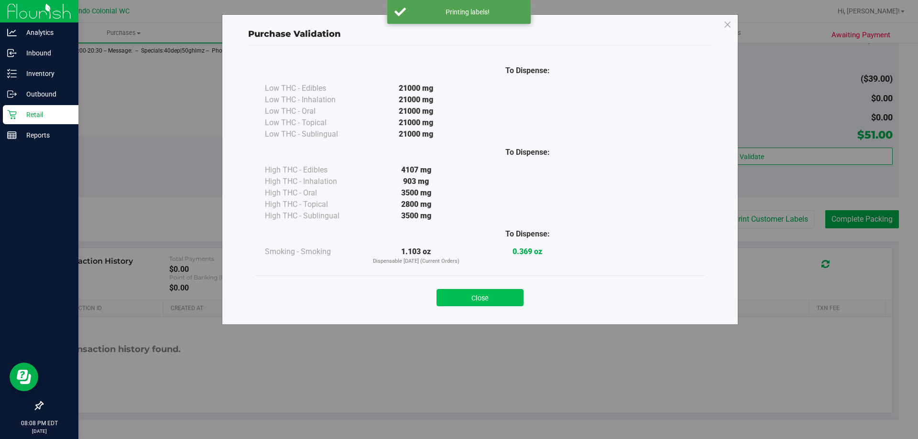
click at [482, 300] on button "Close" at bounding box center [480, 297] width 87 height 17
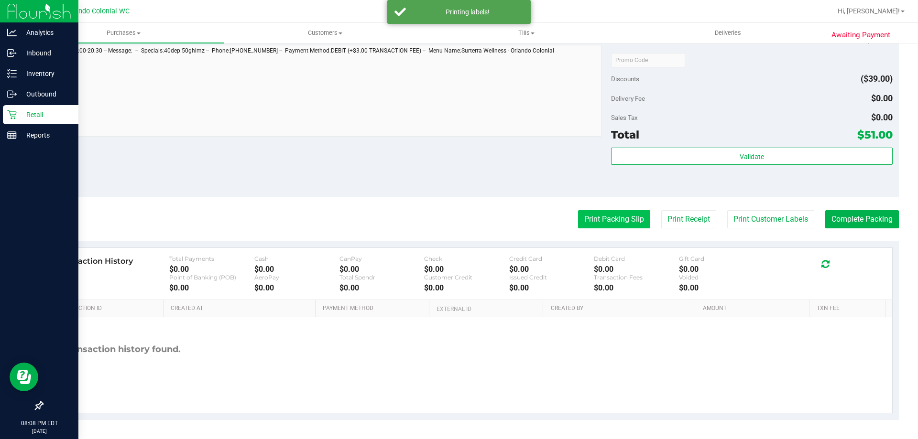
click at [600, 219] on button "Print Packing Slip" at bounding box center [614, 219] width 72 height 18
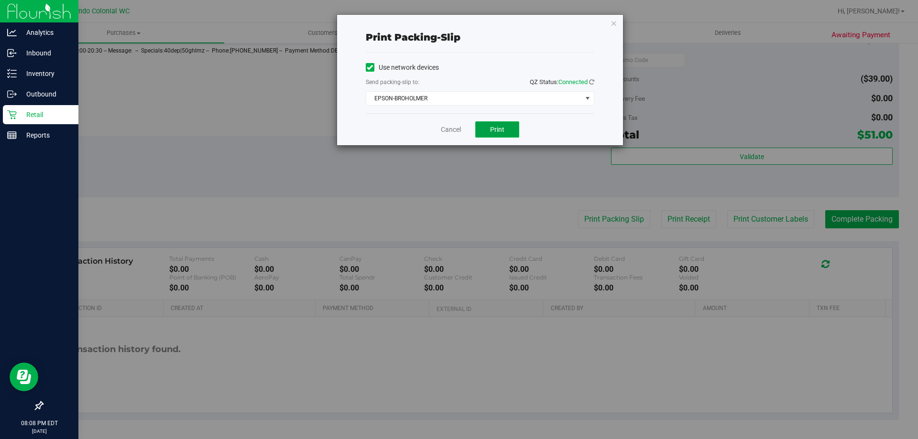
click at [493, 125] on button "Print" at bounding box center [497, 129] width 44 height 16
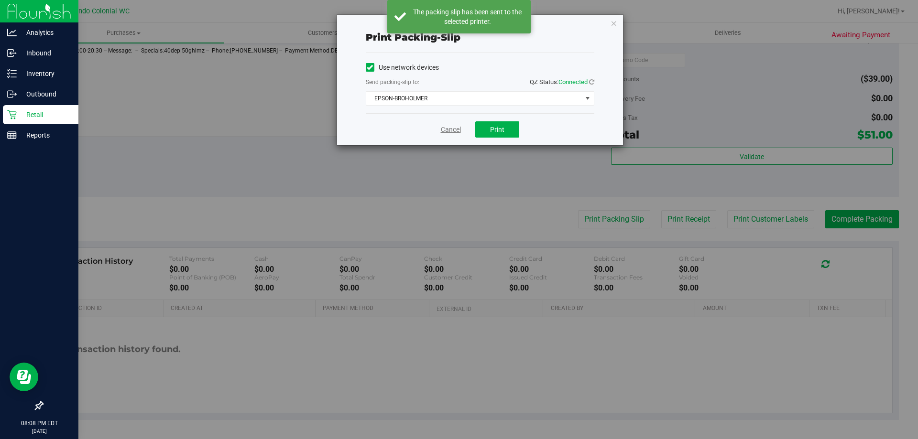
click at [448, 127] on link "Cancel" at bounding box center [451, 130] width 20 height 10
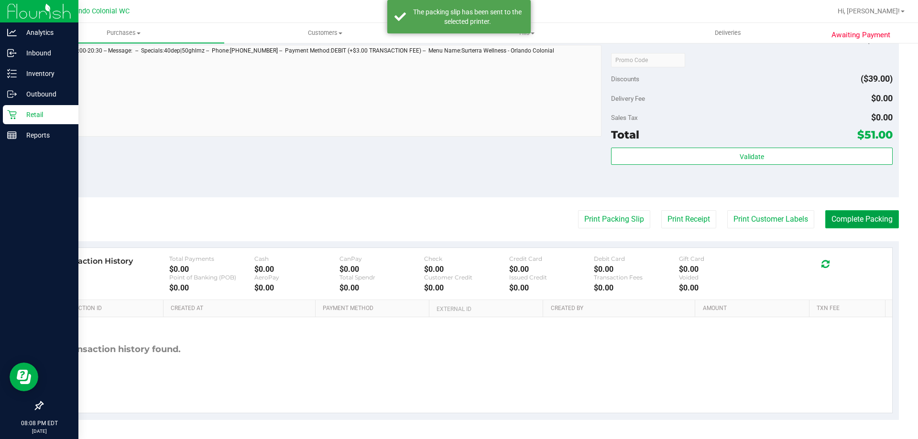
click at [862, 217] on button "Complete Packing" at bounding box center [862, 219] width 74 height 18
